Goal: Task Accomplishment & Management: Use online tool/utility

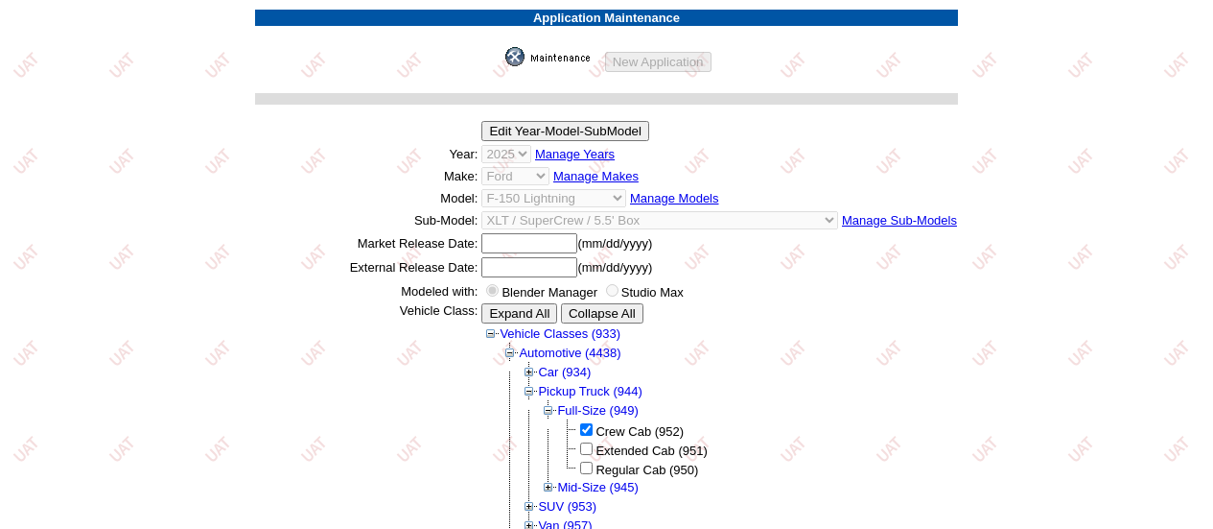
scroll to position [605, 0]
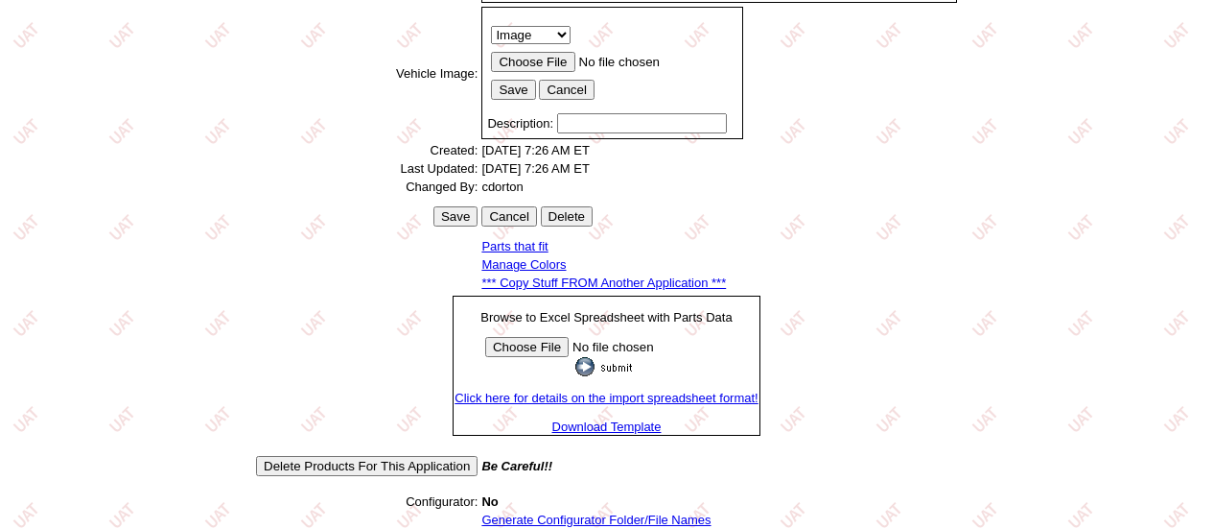
click at [570, 290] on link "*** Copy Stuff FROM Another Application ***" at bounding box center [604, 282] width 245 height 14
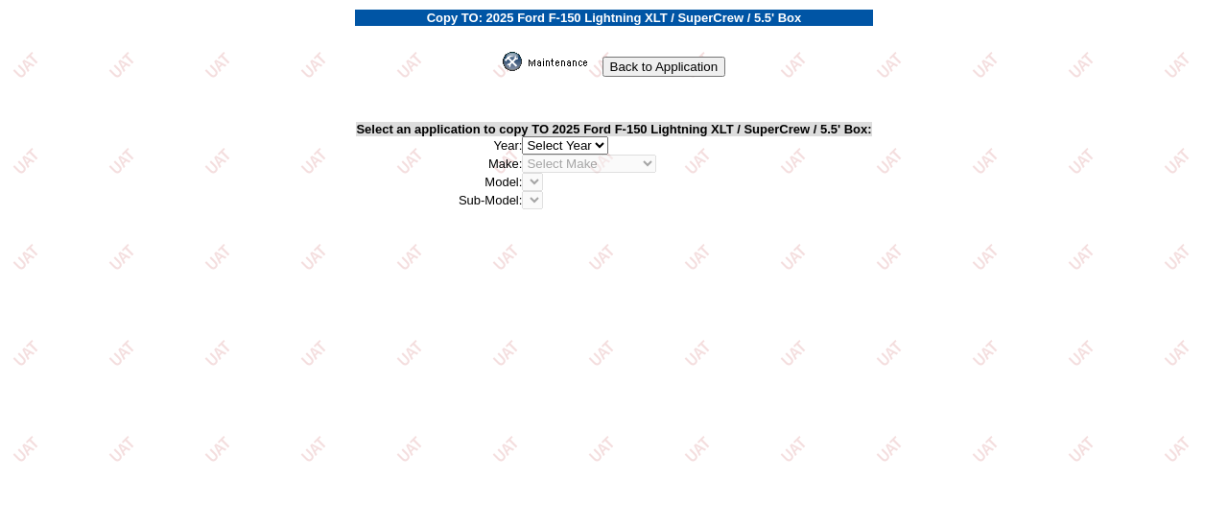
click at [605, 144] on select "2026 2025 2024 2023 2022 2021 2020 2019 2018 2017 2016 2015 2014 2013 2012 2011…" at bounding box center [565, 145] width 86 height 18
click at [572, 135] on b "Select an application to copy TO 2025 Ford F-150 Lightning XLT / SuperCrew / 5.…" at bounding box center [613, 129] width 515 height 14
click at [598, 143] on select "2026 2025 2024 2023 2022 2021 2020 2019 2018 2017 2016 2015 2014 2013 2012 2011…" at bounding box center [565, 145] width 86 height 18
select select "43"
click at [529, 138] on select "2026 2025 2024 2023 2022 2021 2020 2019 2018 2017 2016 2015 2014 2013 2012 2011…" at bounding box center [565, 145] width 86 height 18
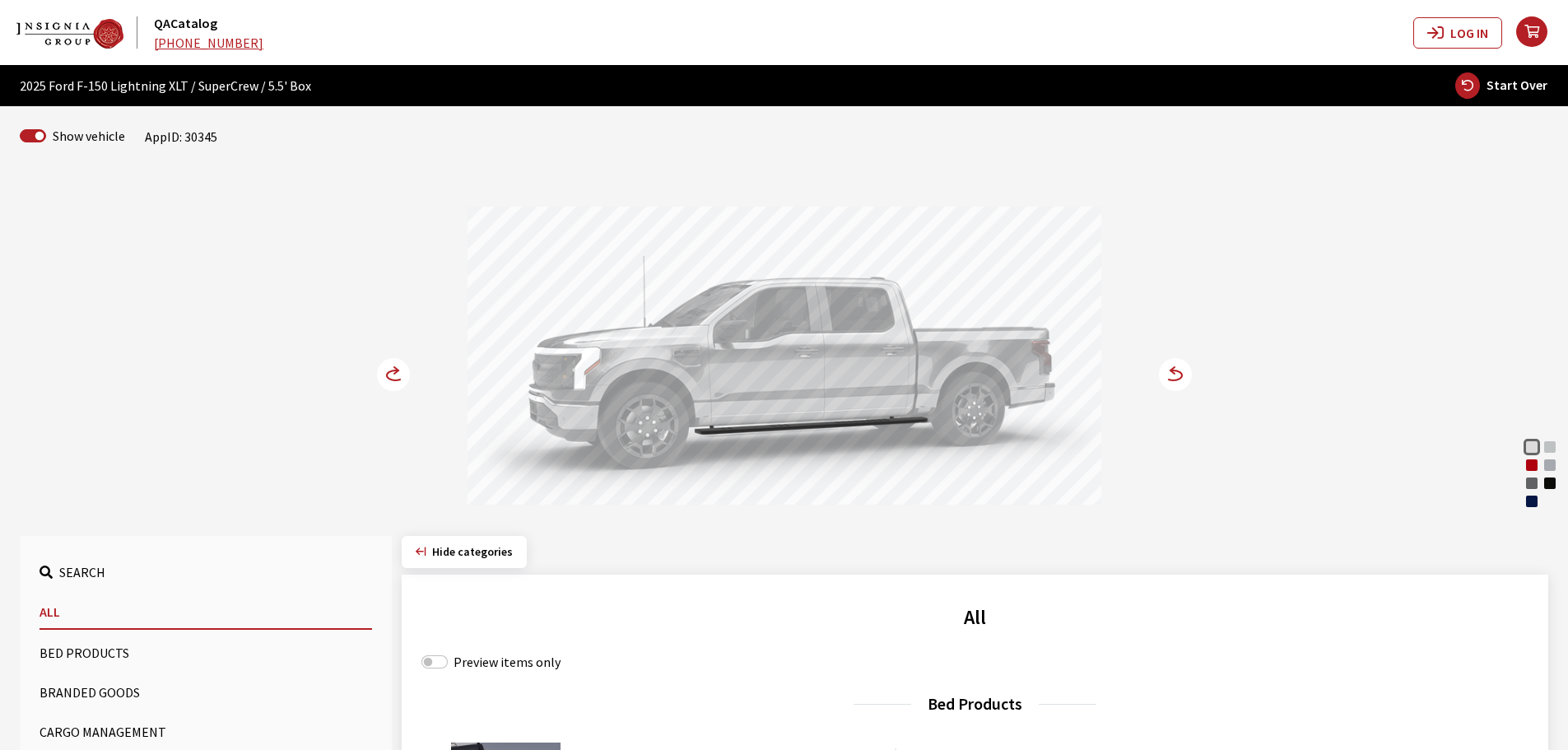
click at [1535, 463] on div "Rapid Red Metallic" at bounding box center [1531, 464] width 16 height 16
click at [391, 376] on circle at bounding box center [393, 374] width 33 height 33
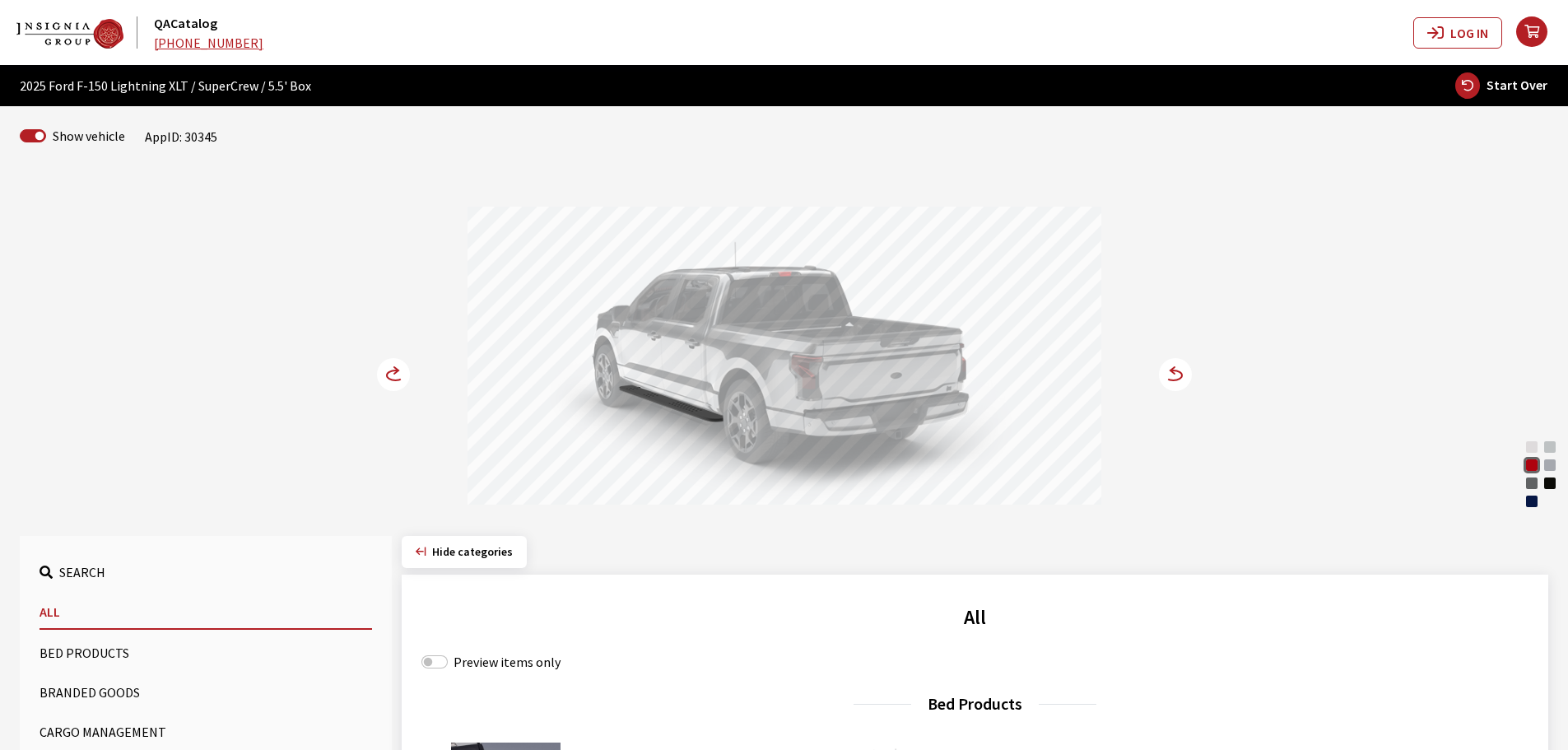
click at [391, 376] on circle at bounding box center [393, 374] width 33 height 33
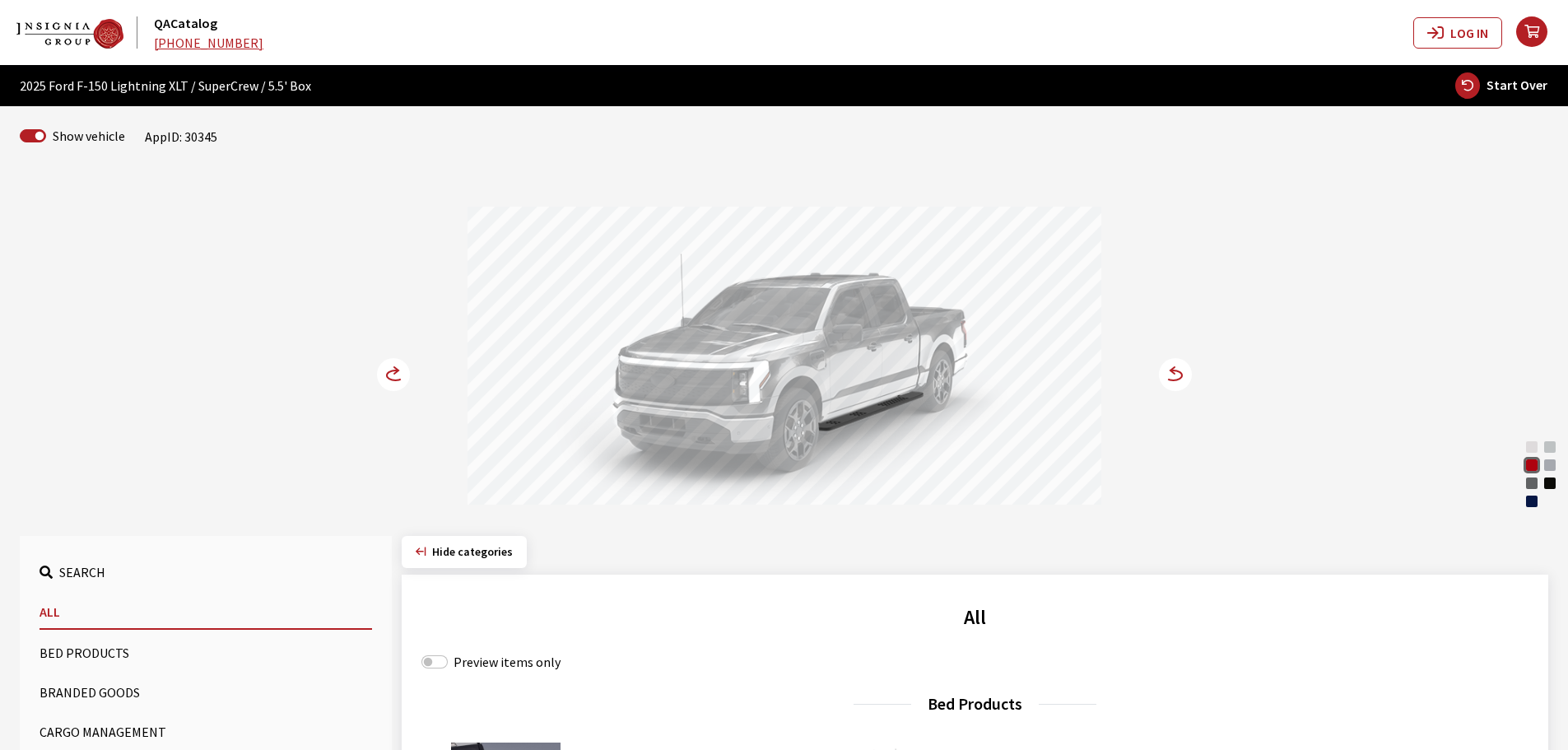
click at [391, 376] on circle at bounding box center [393, 374] width 33 height 33
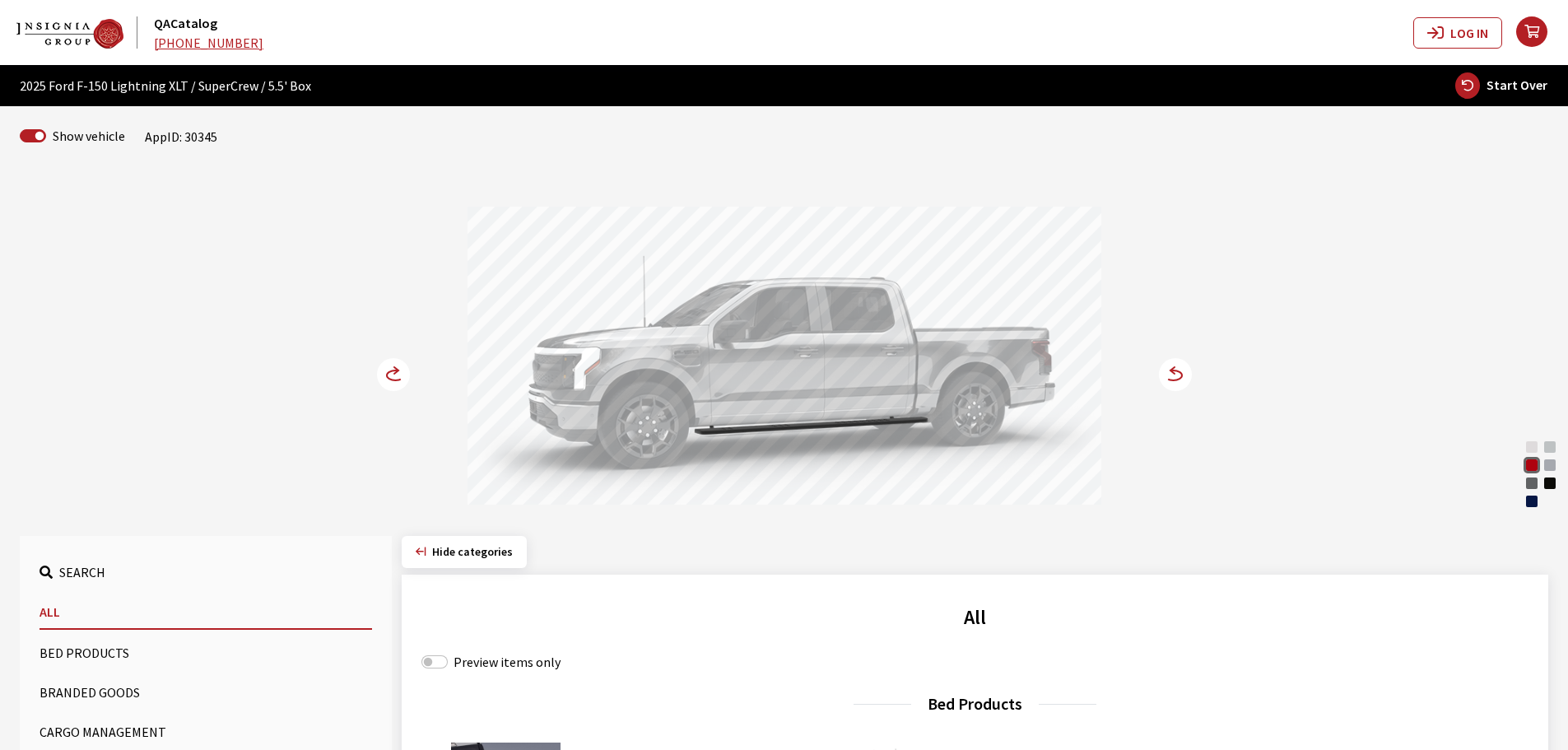
click at [391, 376] on circle at bounding box center [393, 374] width 33 height 33
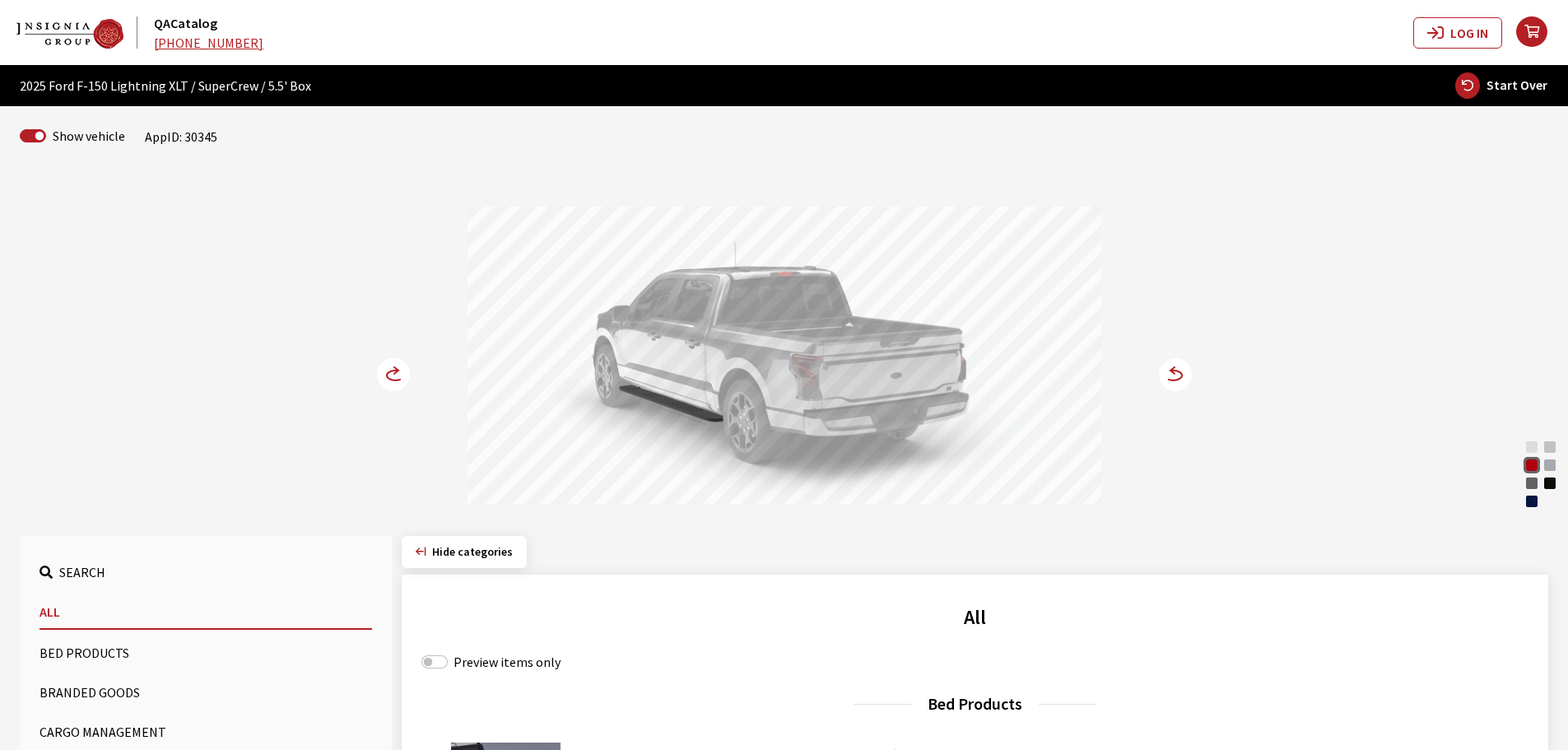
click at [391, 376] on circle at bounding box center [393, 374] width 33 height 33
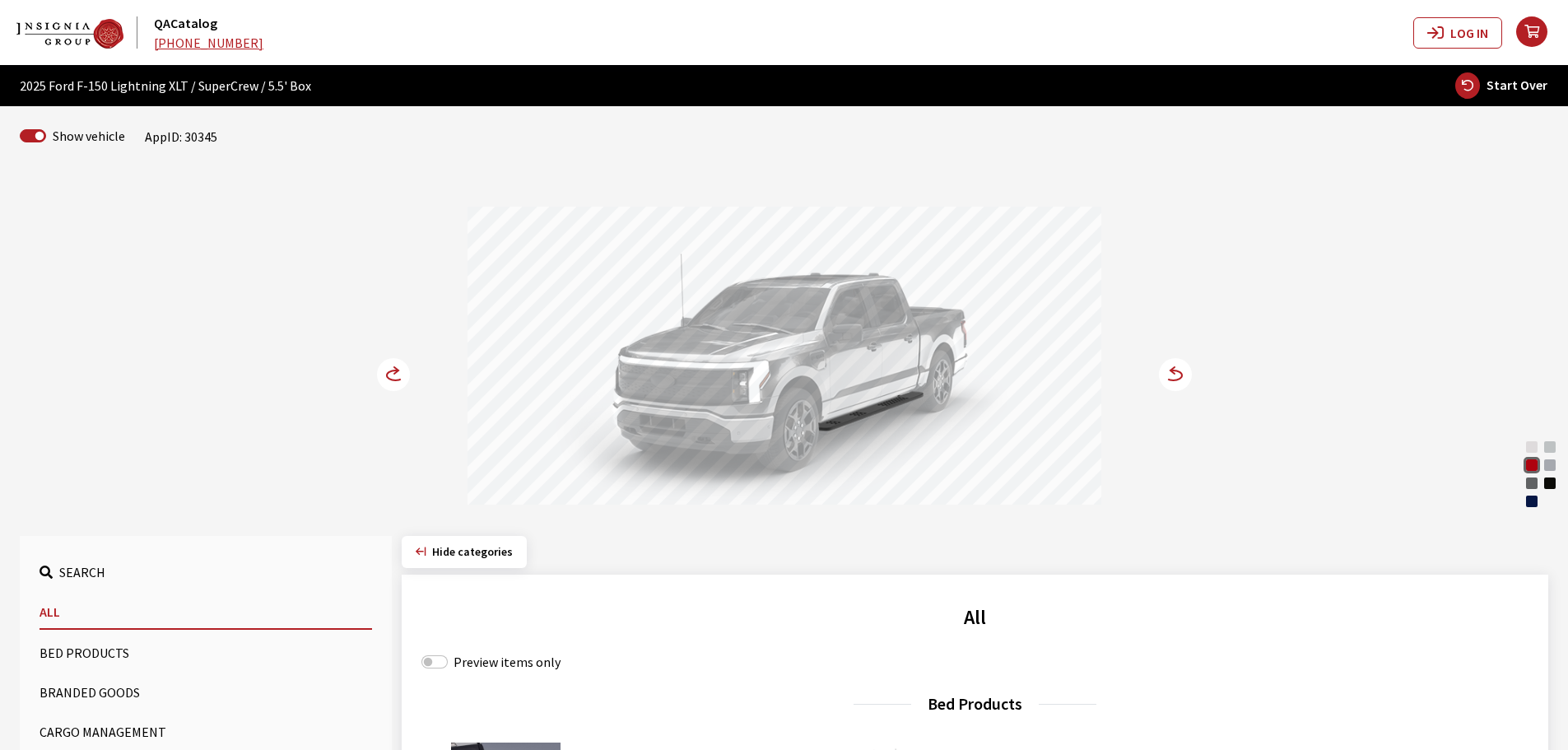
click at [391, 376] on circle at bounding box center [393, 374] width 33 height 33
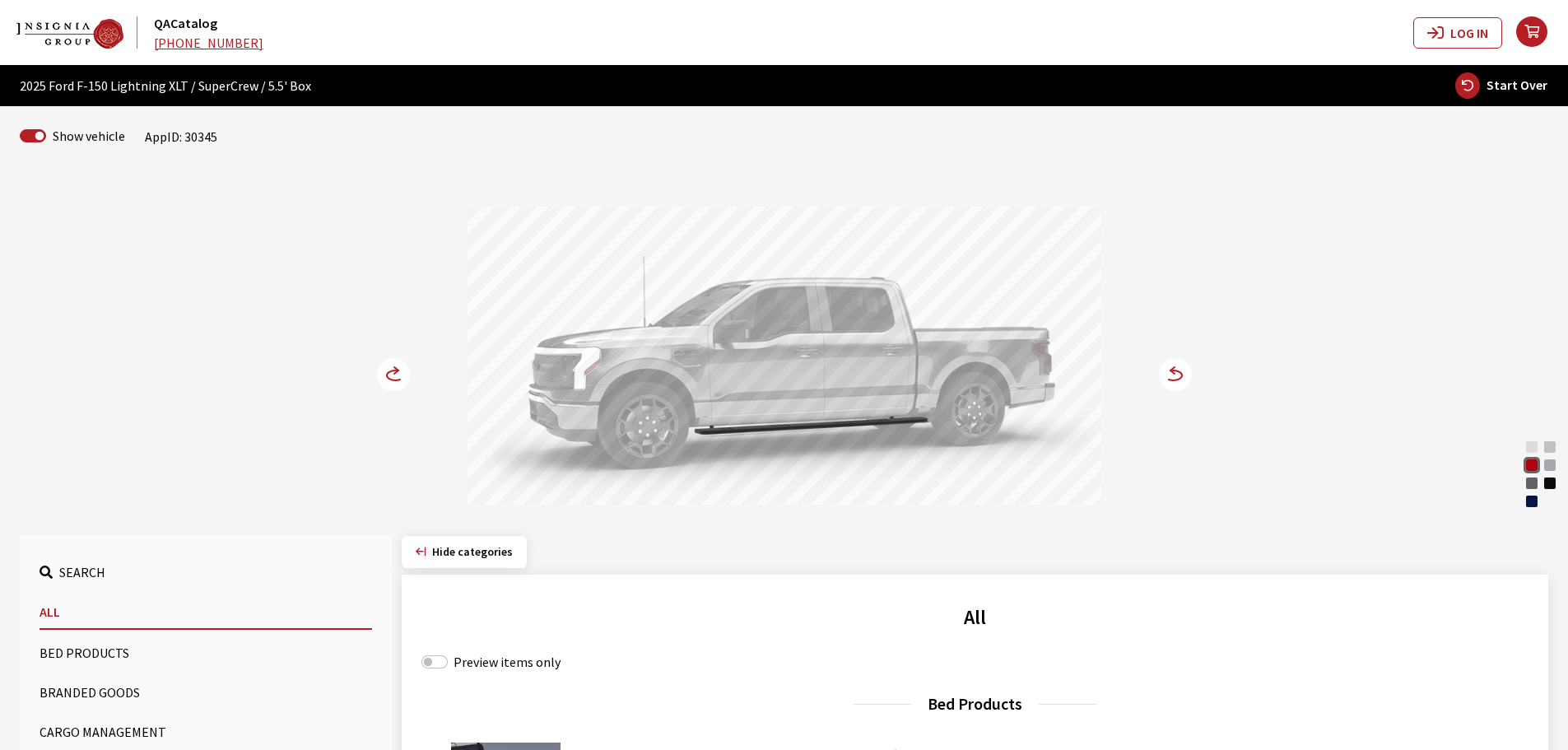
click at [391, 376] on circle at bounding box center [393, 374] width 33 height 33
